Goal: Information Seeking & Learning: Learn about a topic

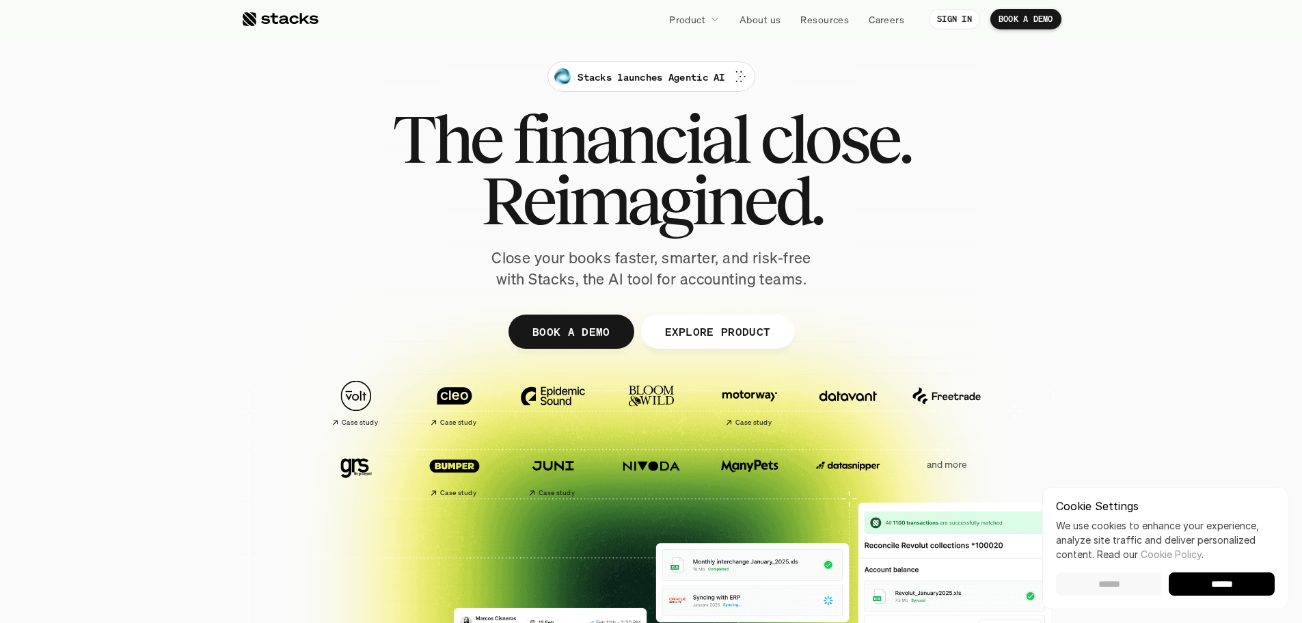
click at [1130, 582] on input "******" at bounding box center [1109, 583] width 106 height 23
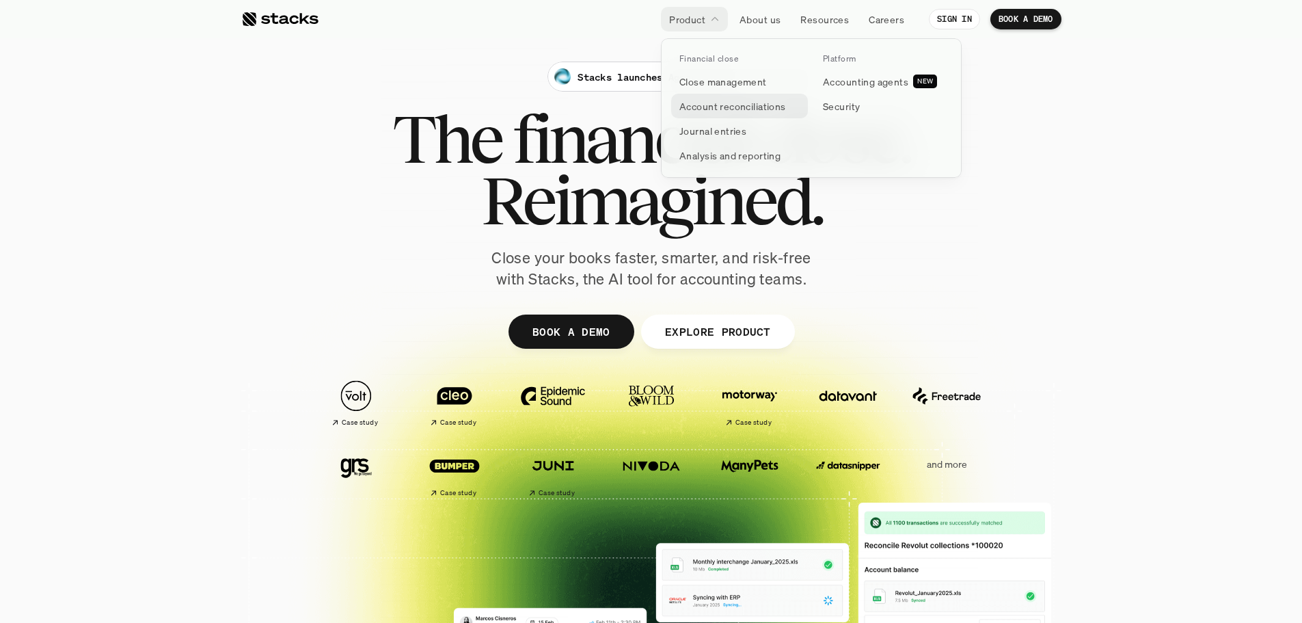
click at [723, 99] on p "Account reconciliations" at bounding box center [732, 106] width 107 height 14
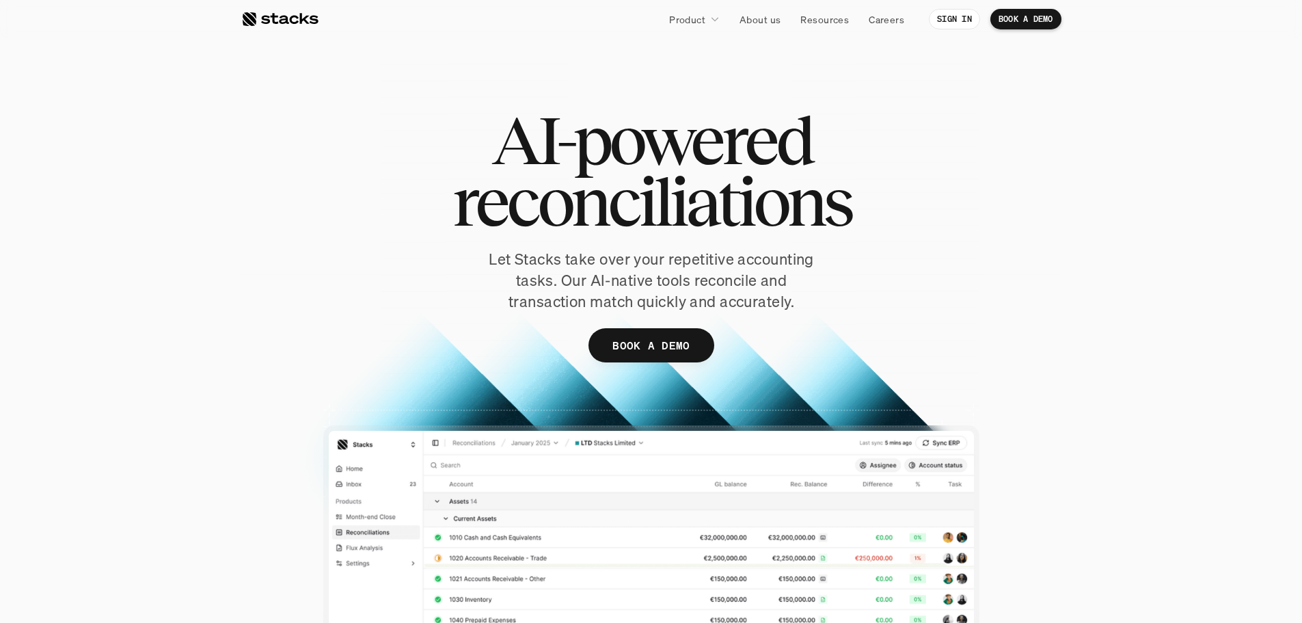
click at [265, 25] on div at bounding box center [279, 19] width 77 height 16
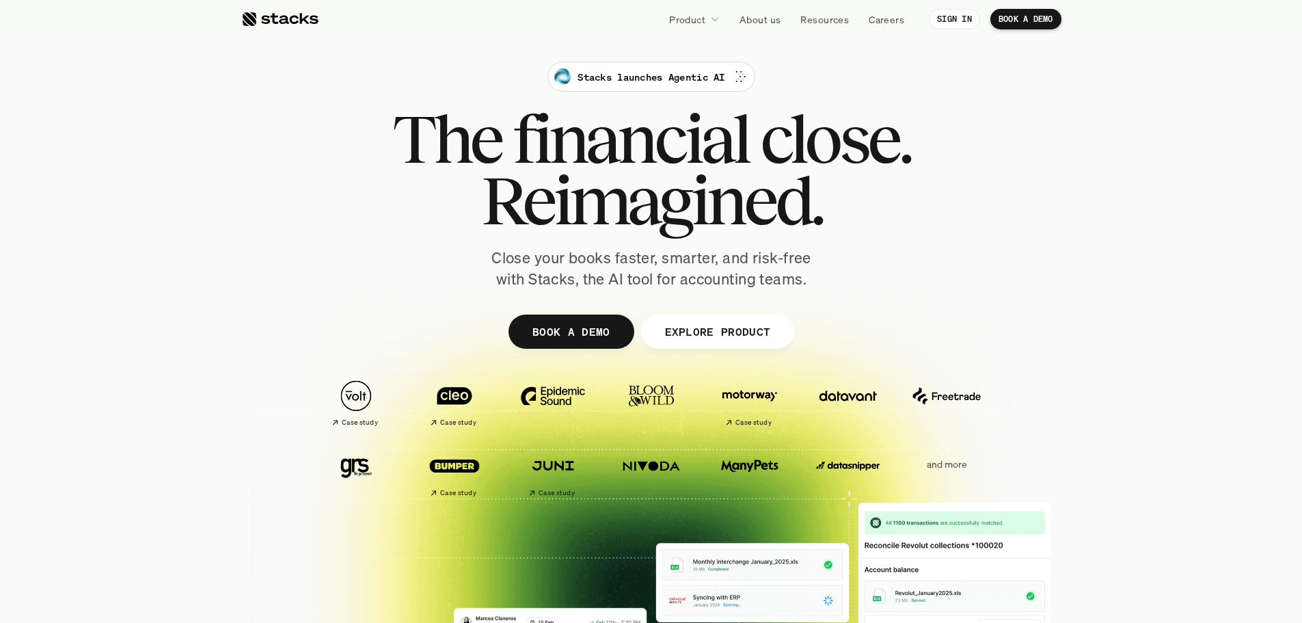
click at [208, 161] on section "Stacks launches Agentic AI The financial close. Reimagined. Close your books fa…" at bounding box center [651, 430] width 1302 height 861
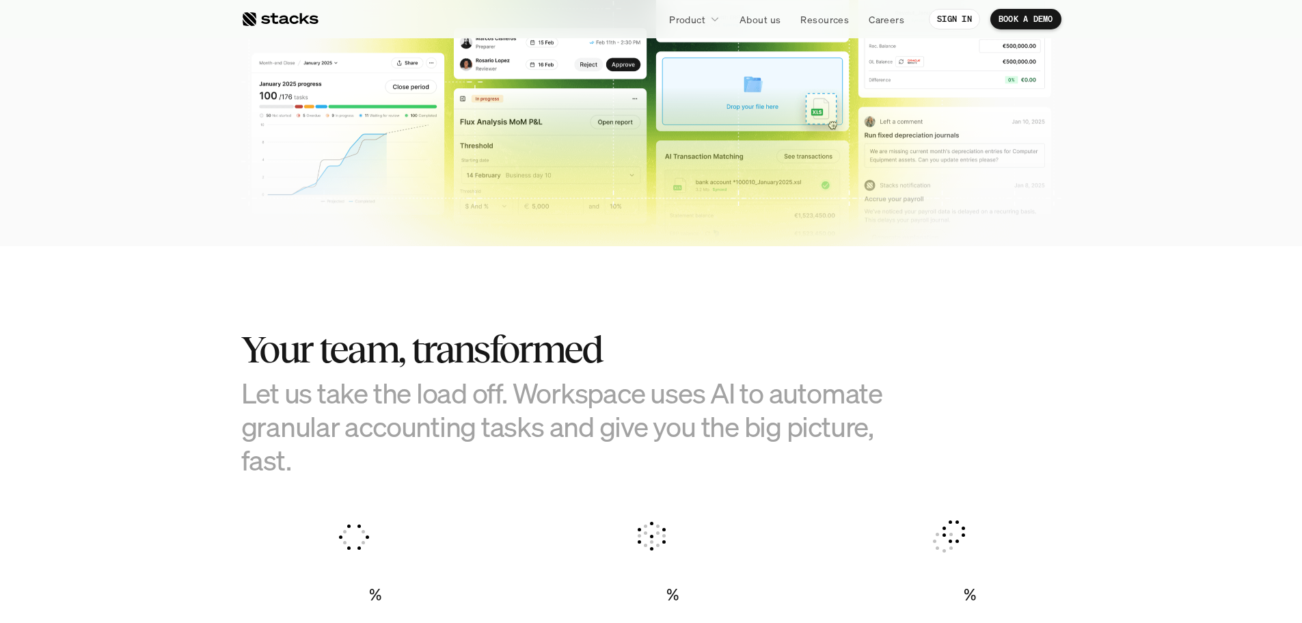
scroll to position [205, 0]
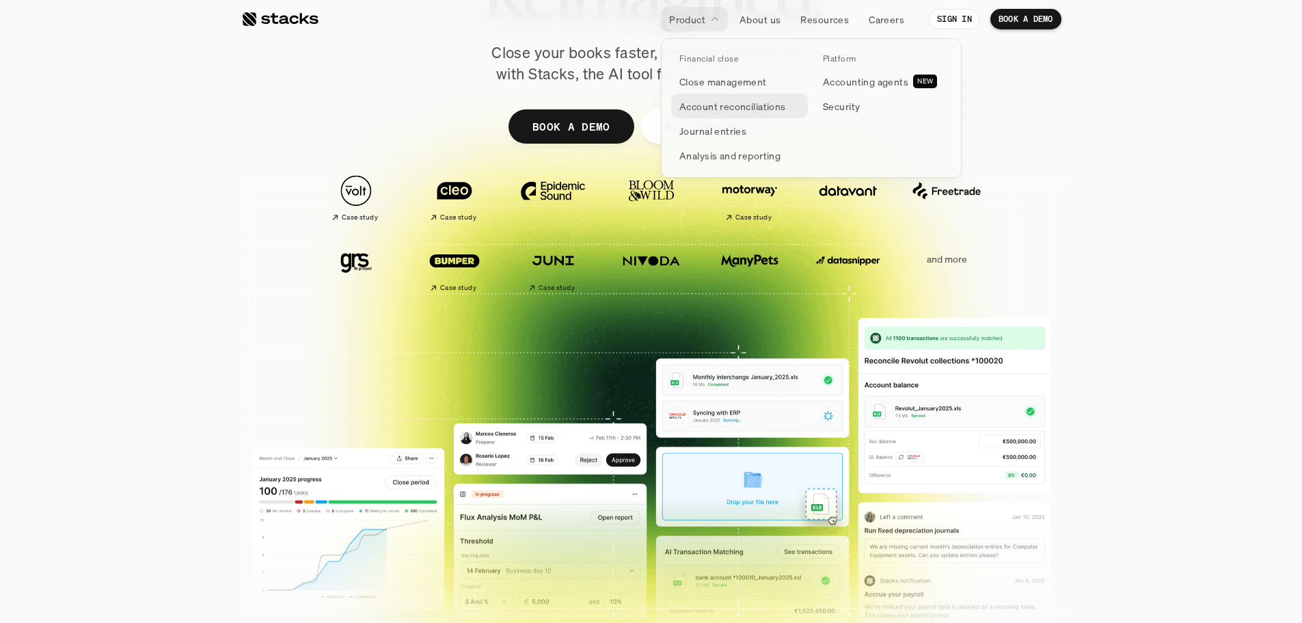
click at [735, 105] on p "Account reconciliations" at bounding box center [732, 106] width 107 height 14
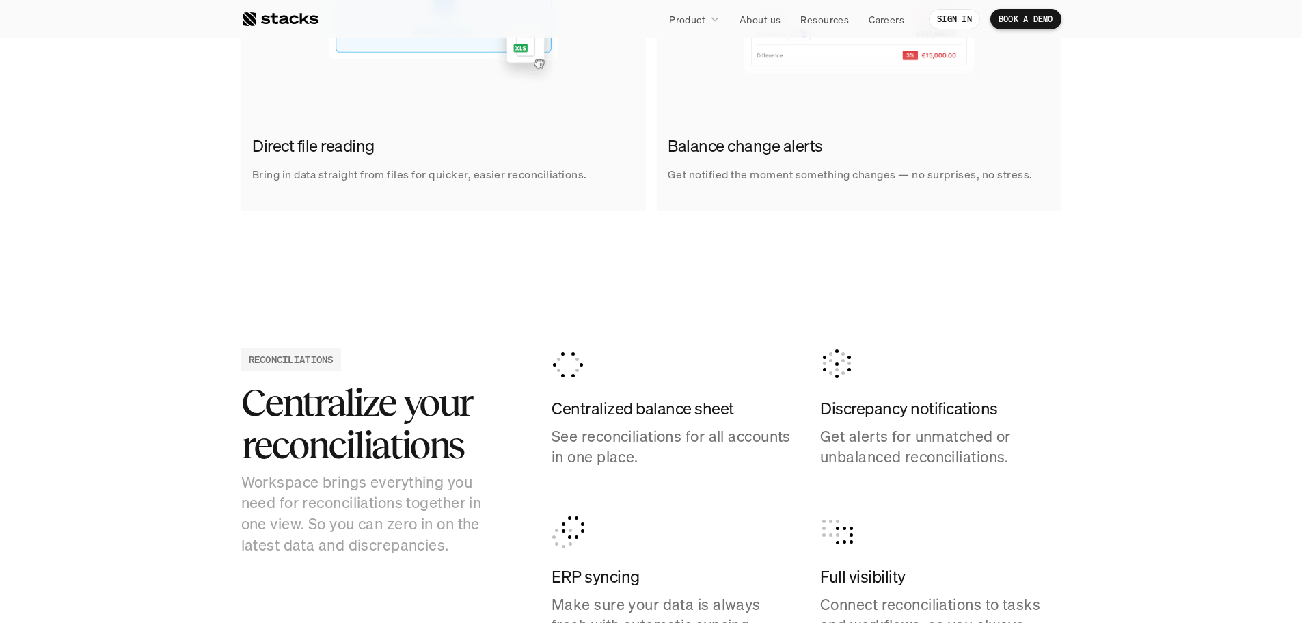
scroll to position [1367, 0]
